Goal: Check status

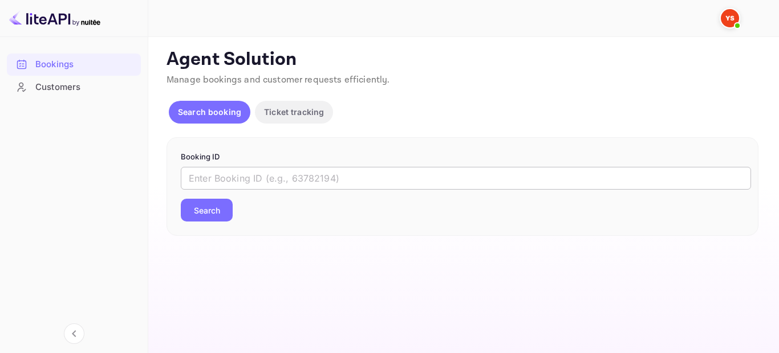
click at [259, 182] on input "text" at bounding box center [466, 178] width 570 height 23
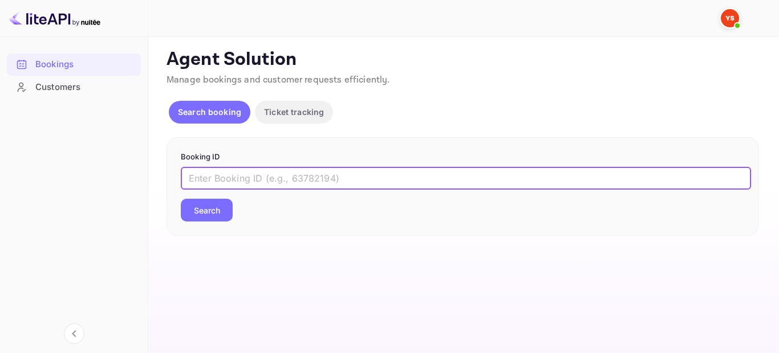
paste input "8944256"
type input "8944256"
click at [201, 207] on button "Search" at bounding box center [207, 210] width 52 height 23
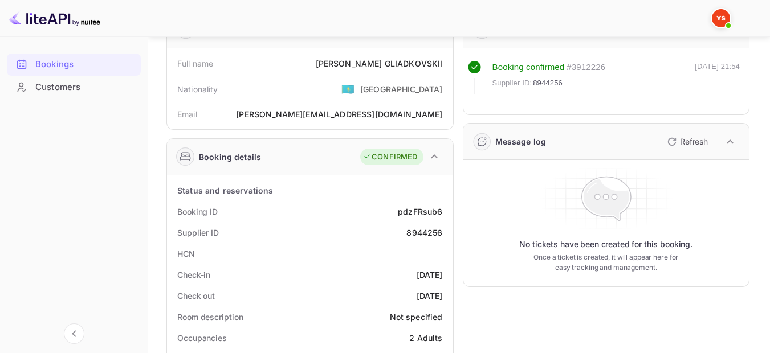
scroll to position [114, 0]
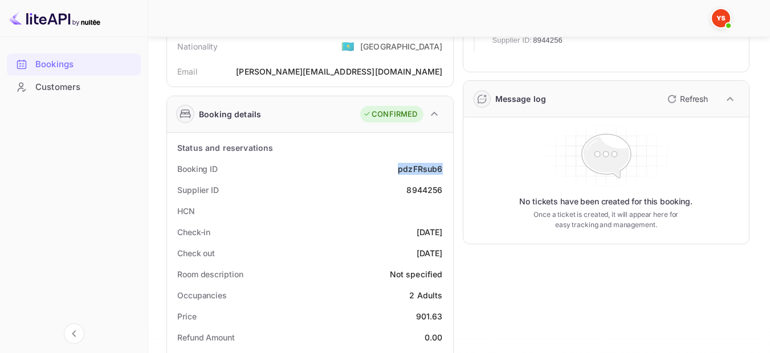
drag, startPoint x: 441, startPoint y: 166, endPoint x: 400, endPoint y: 166, distance: 41.6
click at [400, 166] on div "pdzFRsub6" at bounding box center [420, 169] width 44 height 12
copy div "pdzFRsub6"
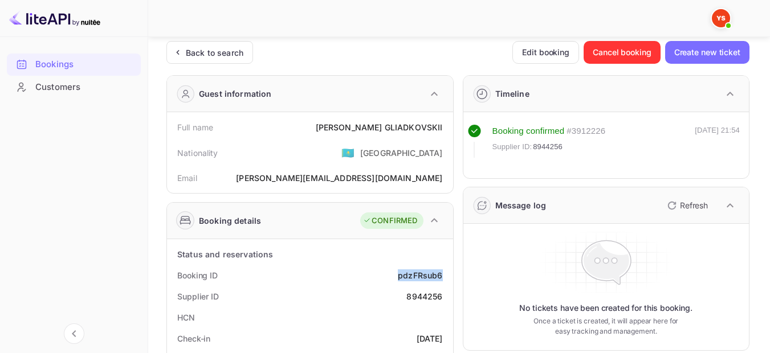
scroll to position [0, 0]
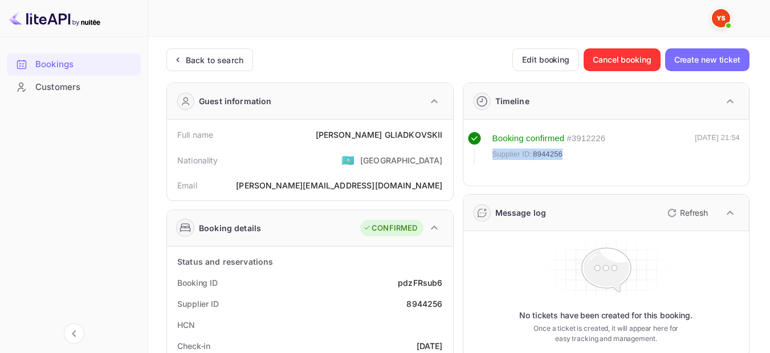
drag, startPoint x: 566, startPoint y: 154, endPoint x: 491, endPoint y: 154, distance: 75.2
click at [491, 154] on div "Booking confirmed # 3912226 Supplier ID: 8944256" at bounding box center [537, 148] width 138 height 33
copy div "Supplier ID: 8944256"
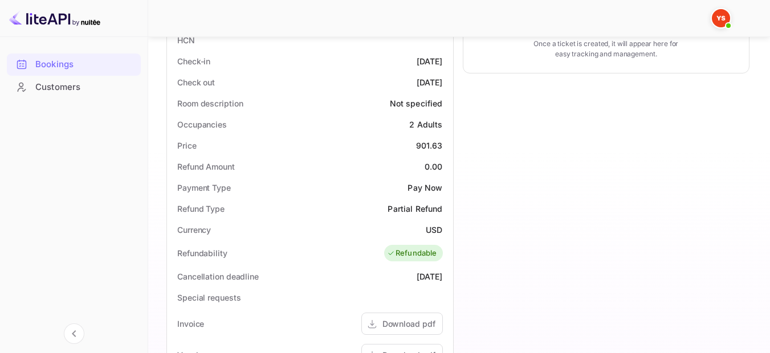
scroll to position [228, 0]
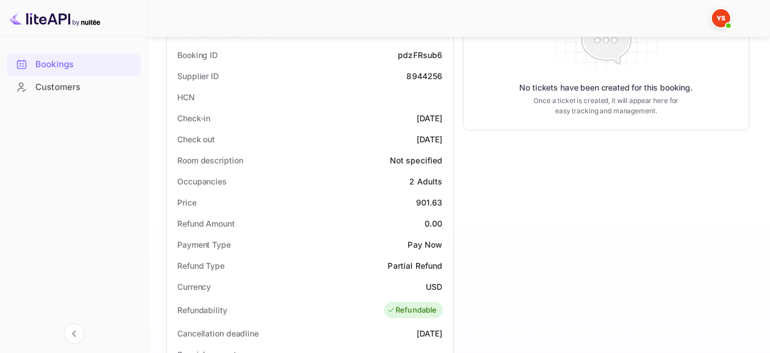
click at [433, 247] on div "Pay Now" at bounding box center [425, 245] width 35 height 12
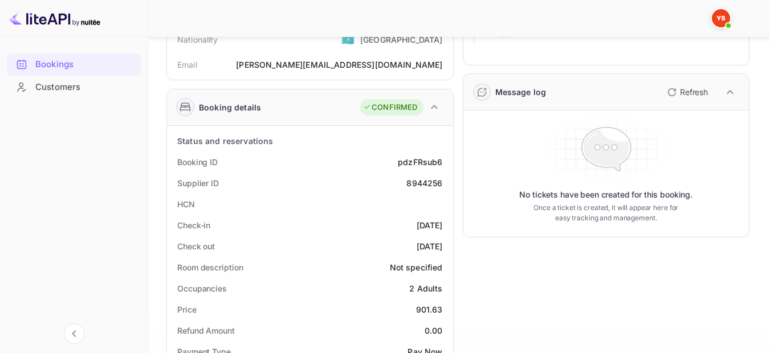
scroll to position [114, 0]
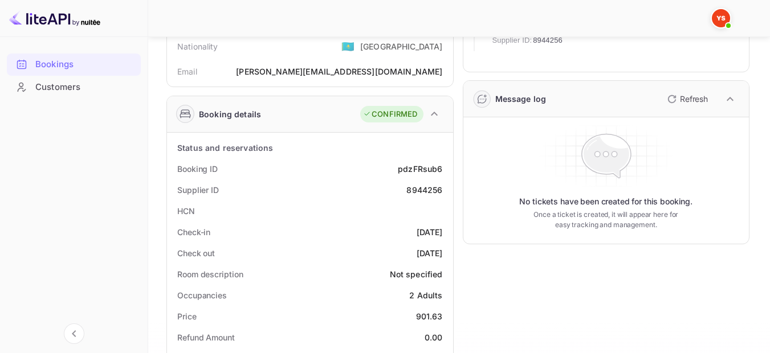
drag, startPoint x: 441, startPoint y: 233, endPoint x: 395, endPoint y: 235, distance: 46.2
click at [395, 235] on div "Check-in [DATE]" at bounding box center [310, 232] width 277 height 21
copy div "[DATE]"
drag, startPoint x: 442, startPoint y: 252, endPoint x: 396, endPoint y: 255, distance: 46.9
click at [417, 255] on div "[DATE]" at bounding box center [430, 253] width 26 height 12
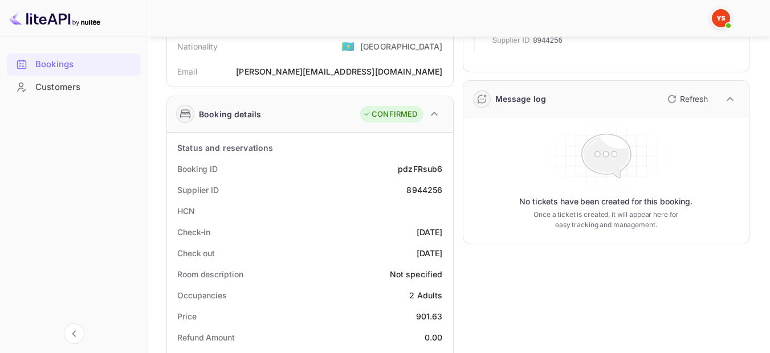
copy div "[DATE]"
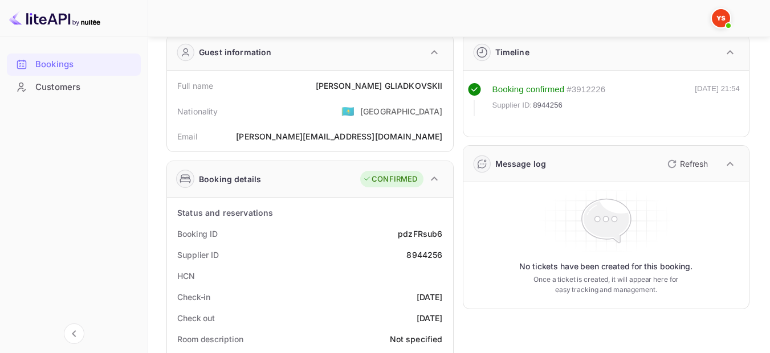
scroll to position [0, 0]
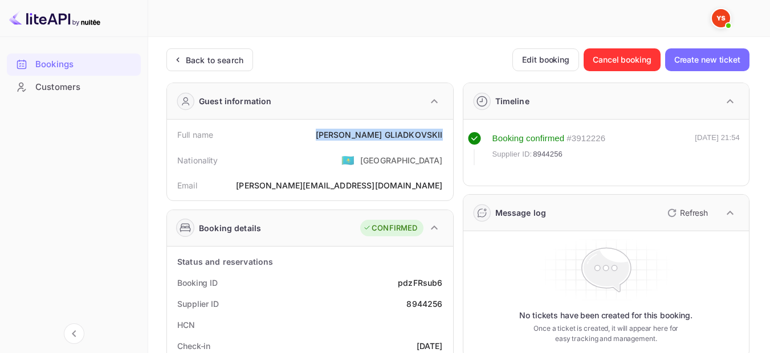
drag, startPoint x: 447, startPoint y: 131, endPoint x: 330, endPoint y: 133, distance: 116.9
click at [330, 133] on div "Full name [PERSON_NAME]" at bounding box center [310, 134] width 277 height 21
copy div "[PERSON_NAME]"
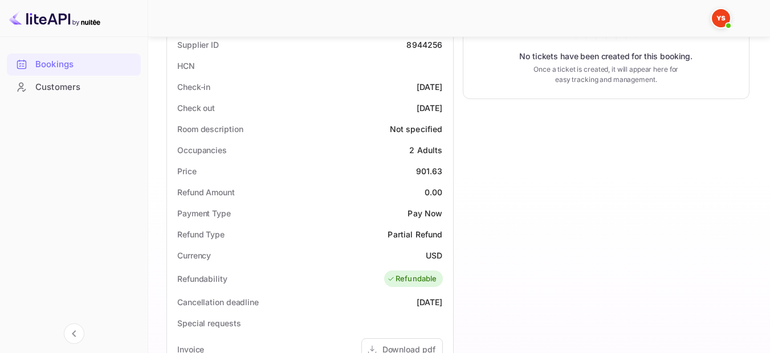
scroll to position [285, 0]
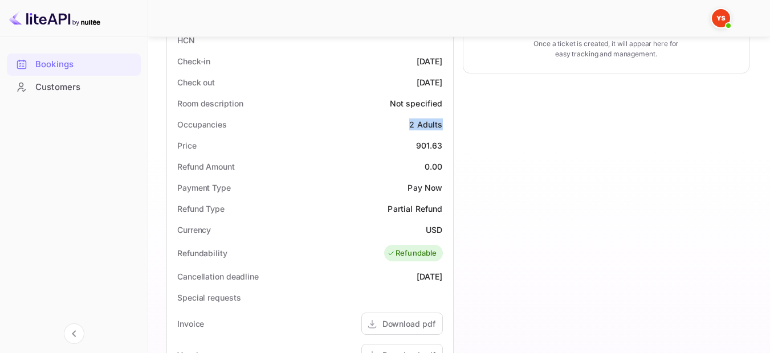
drag, startPoint x: 443, startPoint y: 125, endPoint x: 413, endPoint y: 126, distance: 30.2
click at [413, 126] on div "Occupancies 2 Adults" at bounding box center [310, 124] width 277 height 21
copy div "2 Adults"
